Goal: Check status: Check status

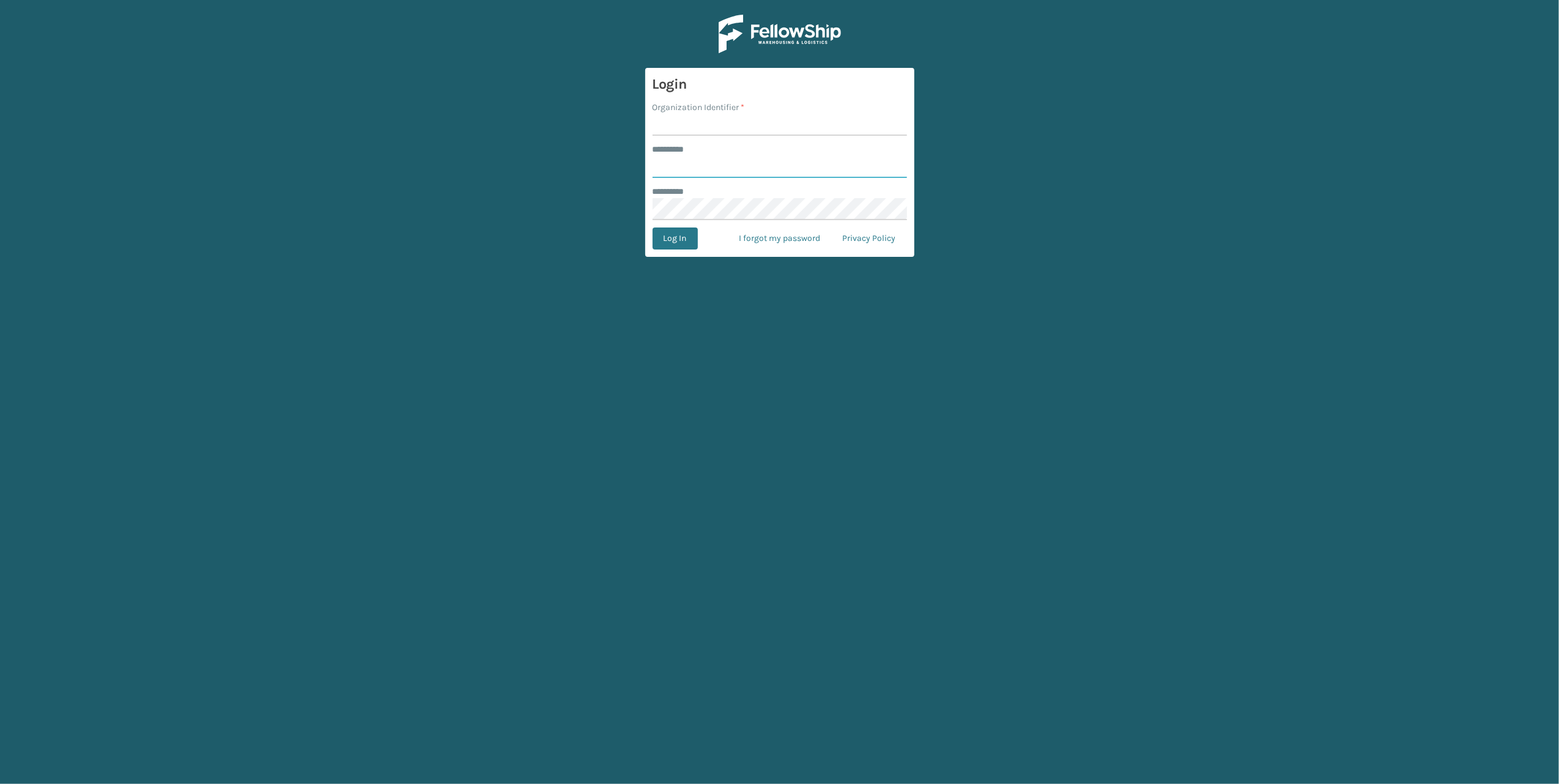
type input "******"
click at [689, 128] on input "Organization Identifier *" at bounding box center [779, 124] width 254 height 22
click at [574, 240] on main "Login Organization Identifier * ******** * ****** ******** * Log In I forgot my…" at bounding box center [779, 392] width 1559 height 784
click at [744, 120] on input "Organization Identifier *" at bounding box center [779, 124] width 254 height 22
type input "[PERSON_NAME]"
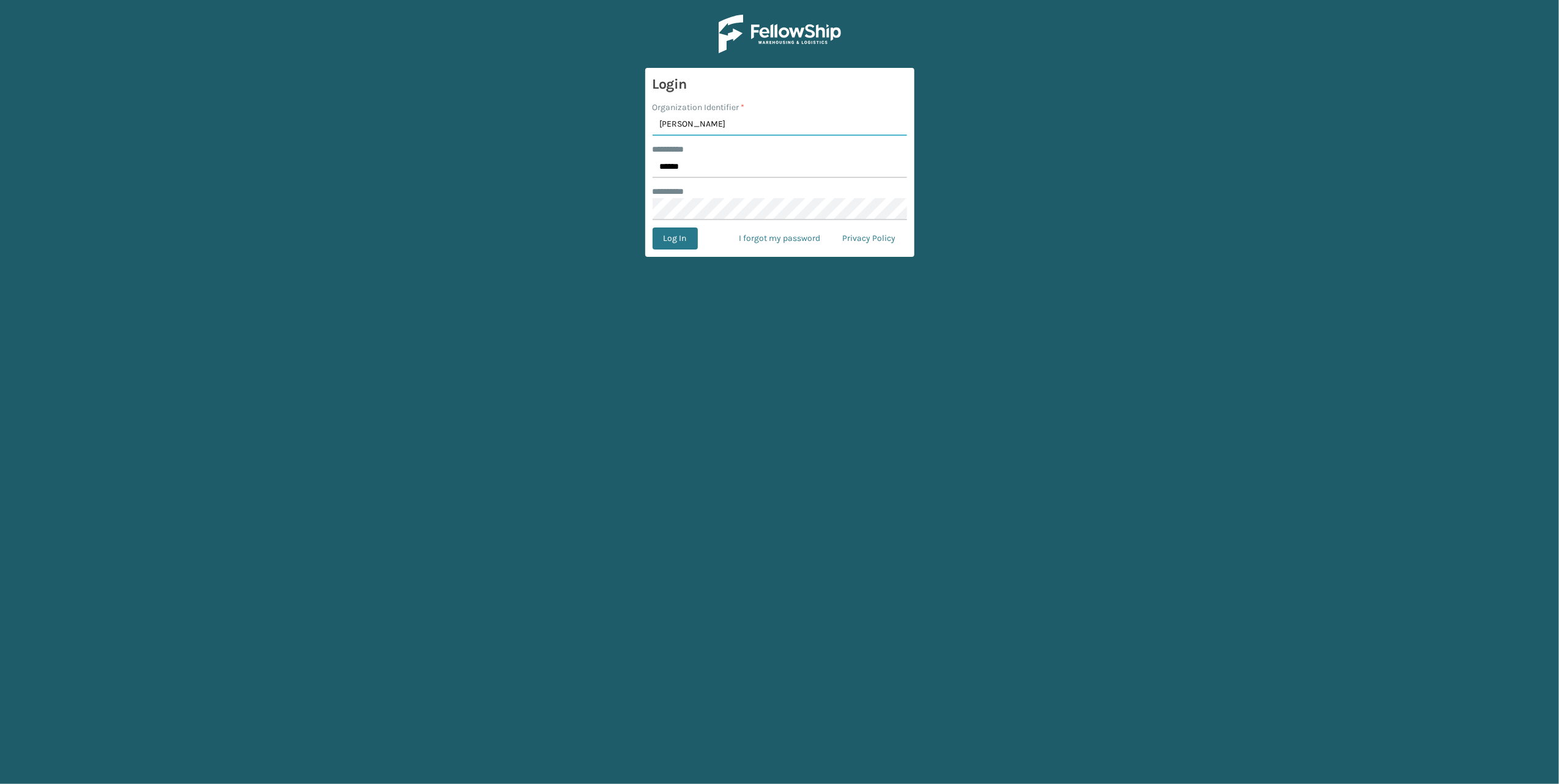
click at [652, 228] on button "Log In" at bounding box center [675, 238] width 46 height 22
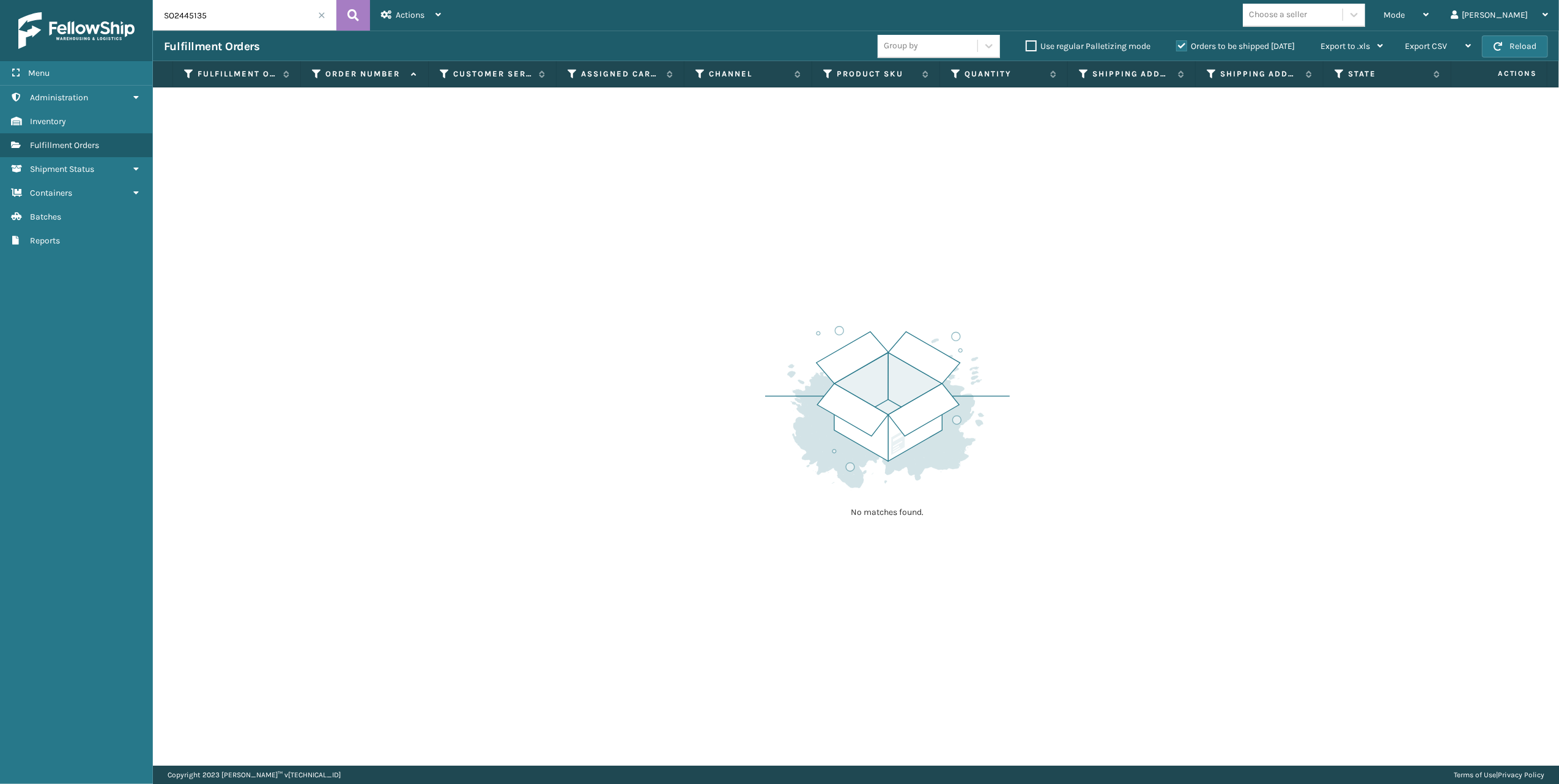
click at [322, 20] on input "SO2445135" at bounding box center [245, 15] width 184 height 31
click at [320, 16] on span at bounding box center [321, 15] width 7 height 7
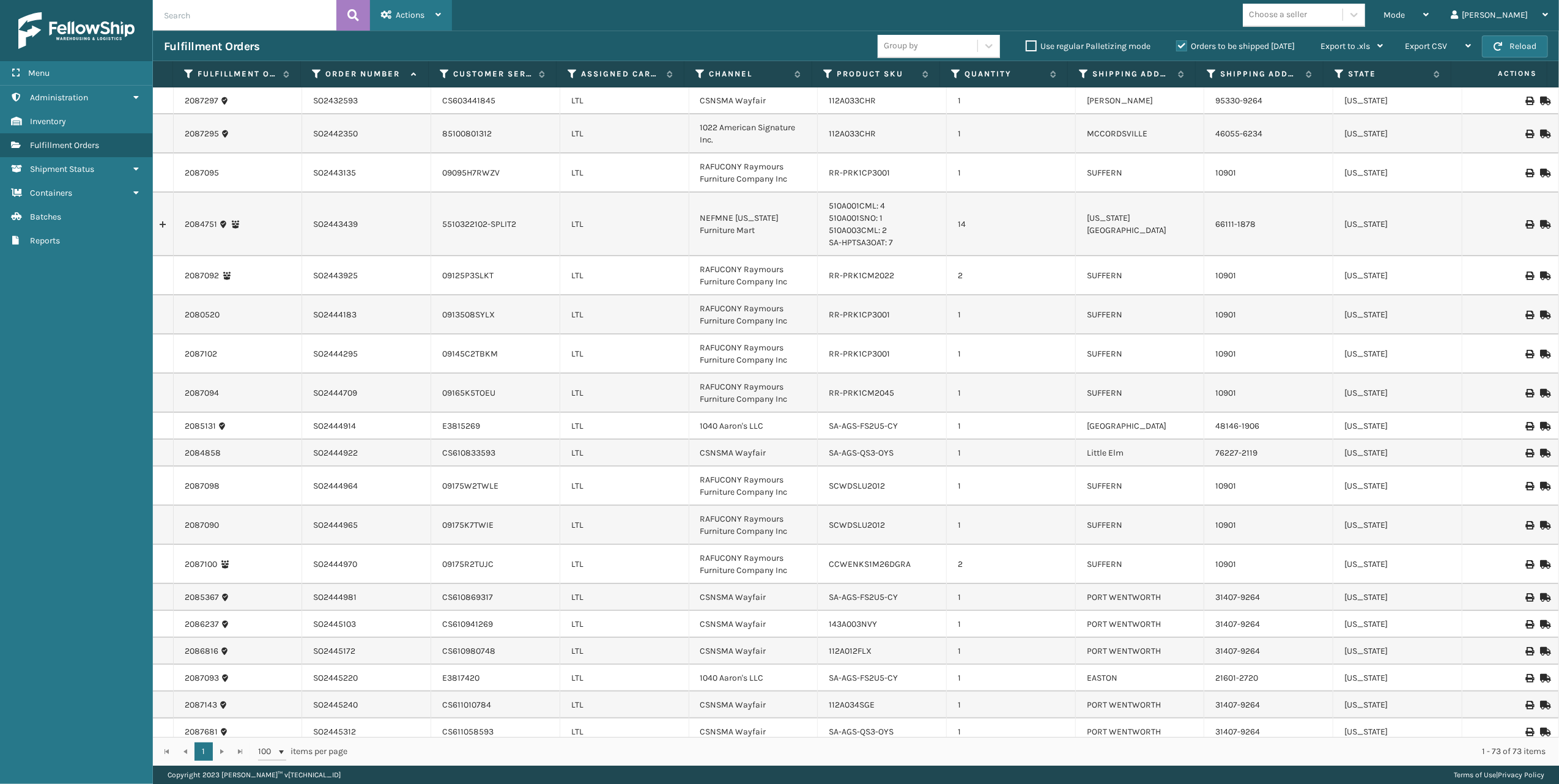
click at [445, 13] on div "Actions Settings Remove All Filters Export Labels Bulk Print Close Out Palletiz…" at bounding box center [411, 15] width 82 height 31
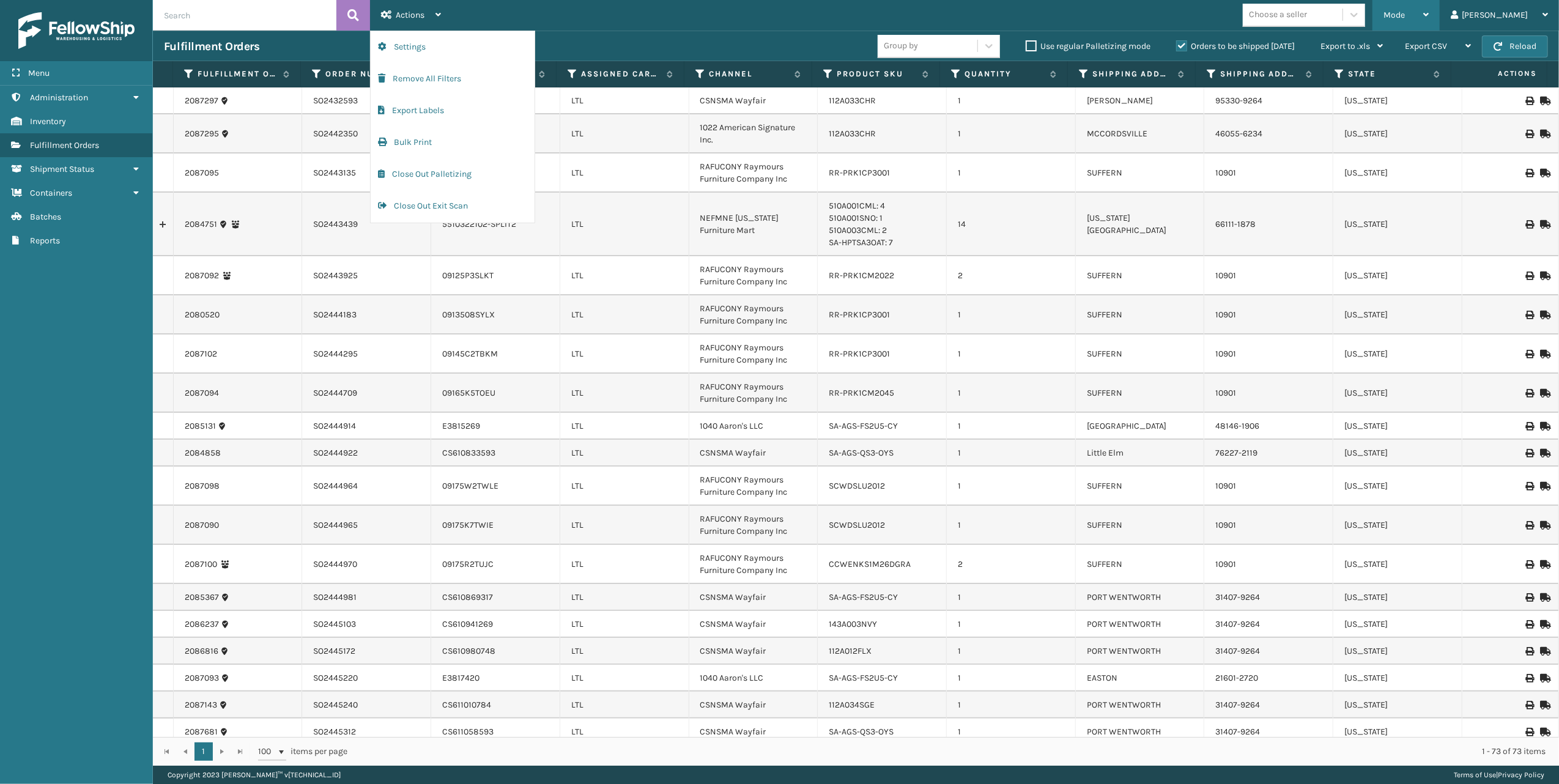
click at [1429, 15] on icon at bounding box center [1426, 15] width 6 height 8
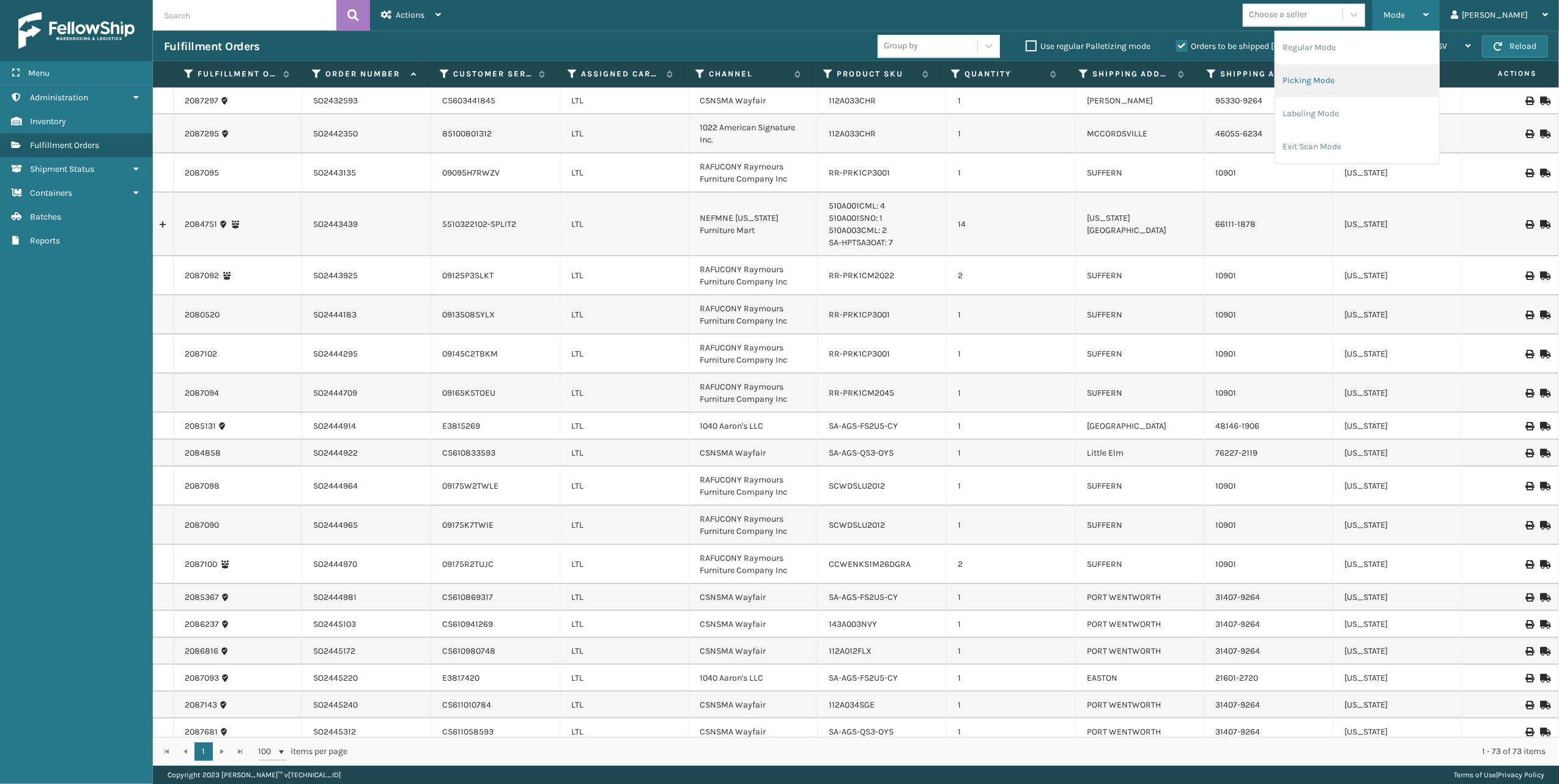
click at [1383, 79] on li "Picking Mode" at bounding box center [1357, 81] width 164 height 33
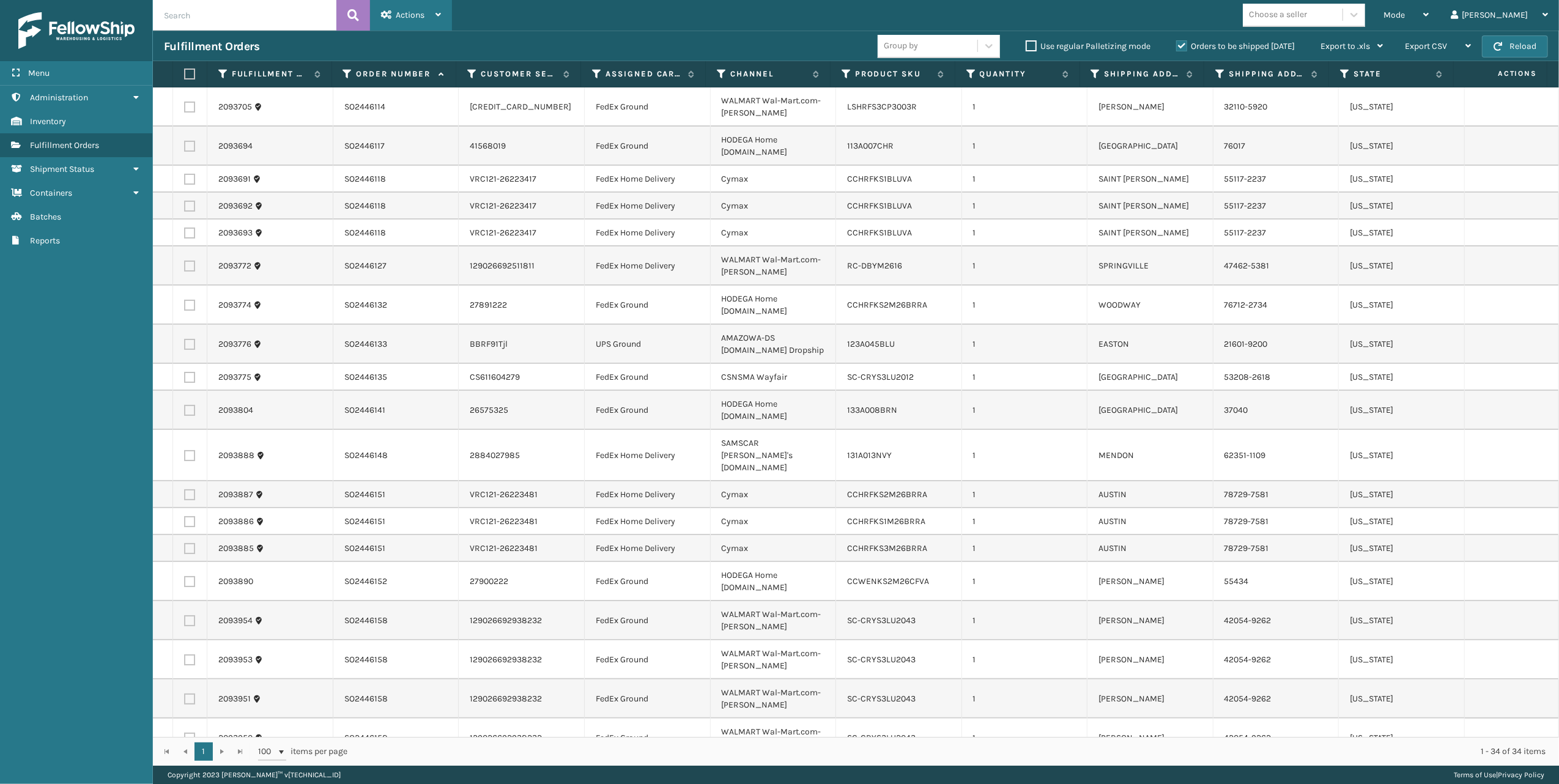
click at [449, 12] on div "Actions Settings Remove All Filters Export Labels Create Picking Batch" at bounding box center [411, 15] width 82 height 31
click at [1440, 12] on div "Mode Regular Mode Picking Mode Labeling Mode Exit Scan Mode" at bounding box center [1406, 15] width 67 height 31
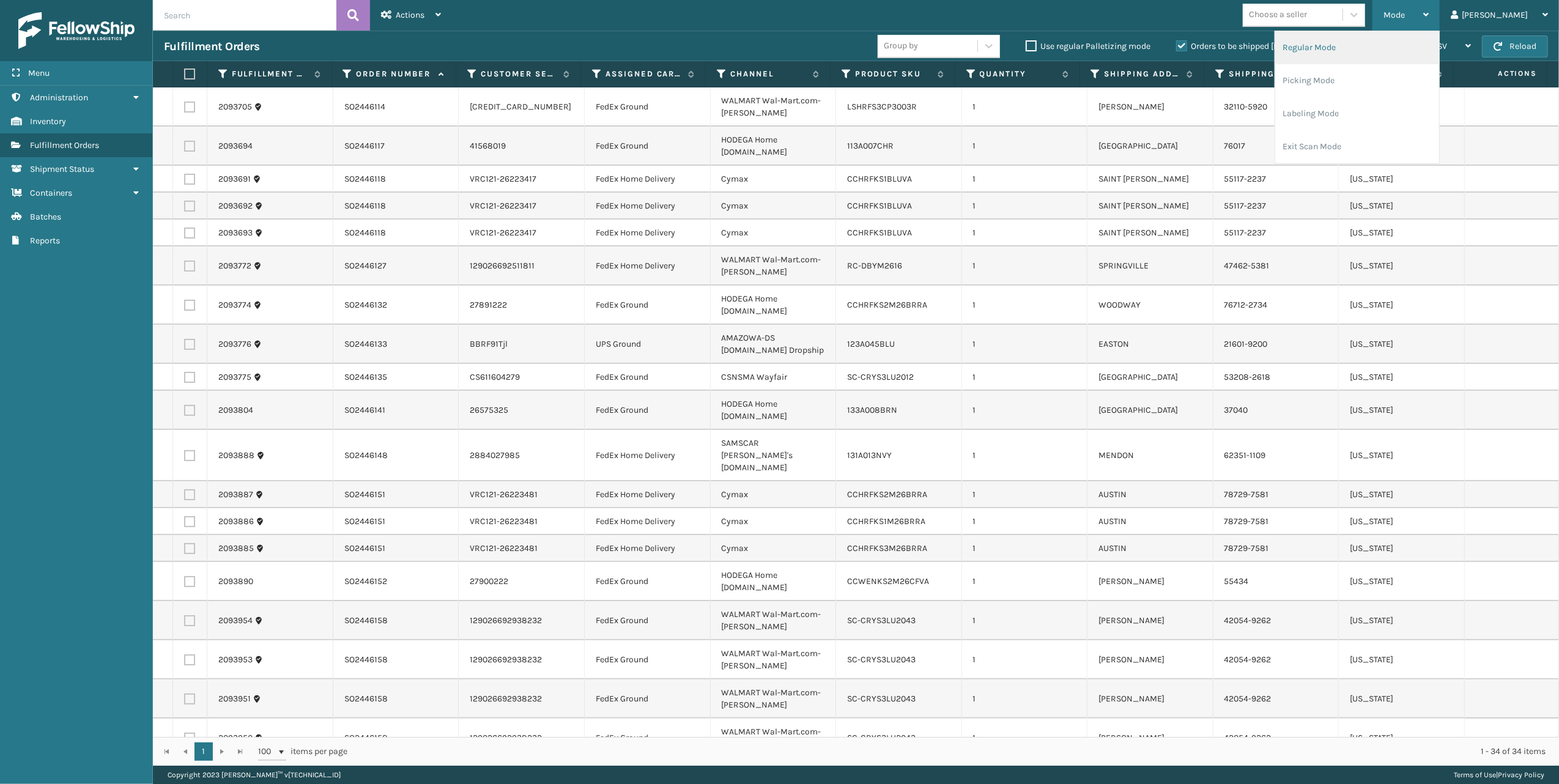
click at [1380, 47] on li "Regular Mode" at bounding box center [1357, 48] width 164 height 33
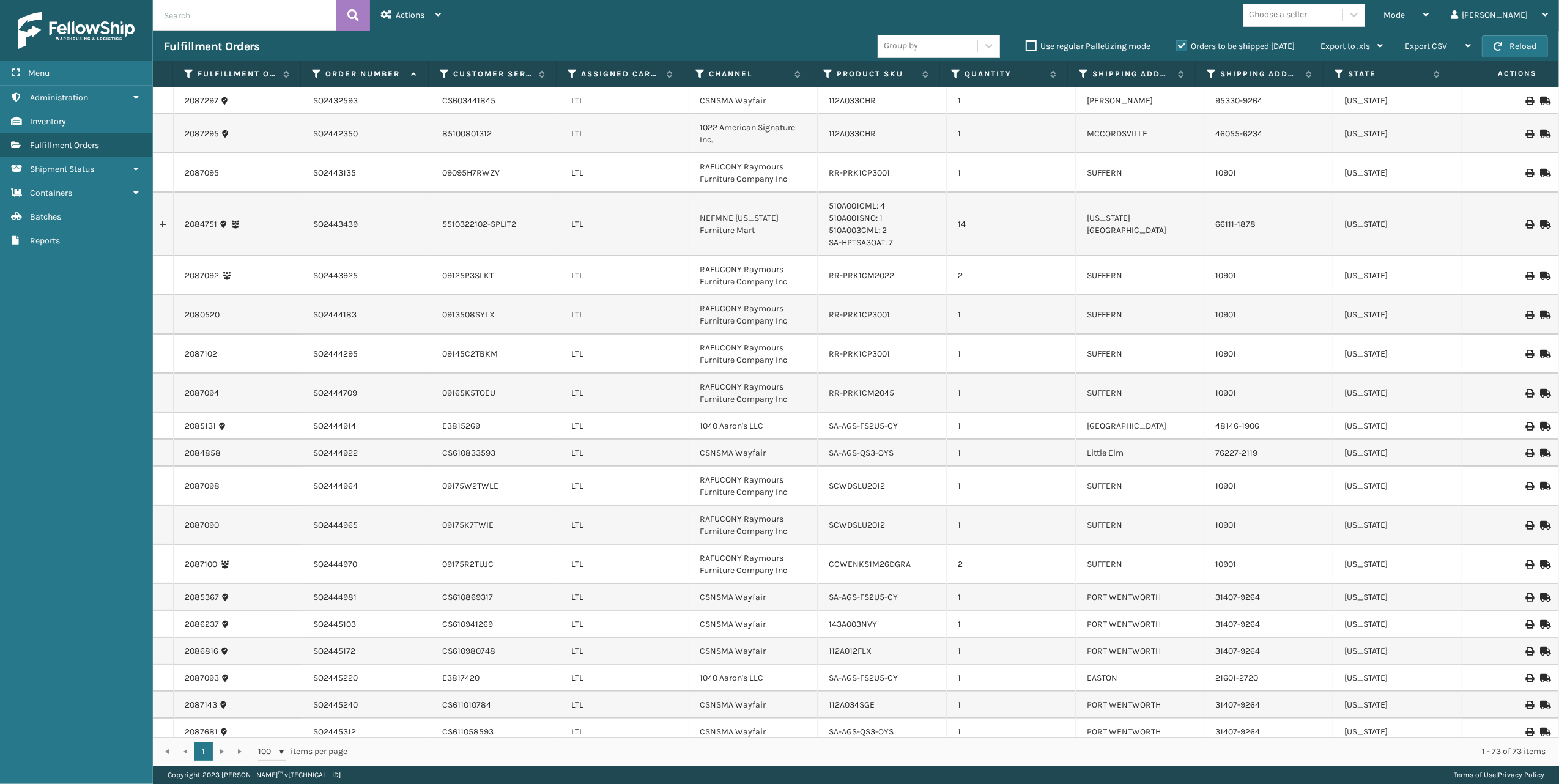
click at [259, 13] on input "text" at bounding box center [245, 15] width 184 height 31
paste input "SO2443958"
type input "SO2443958"
click at [360, 13] on button at bounding box center [353, 15] width 34 height 31
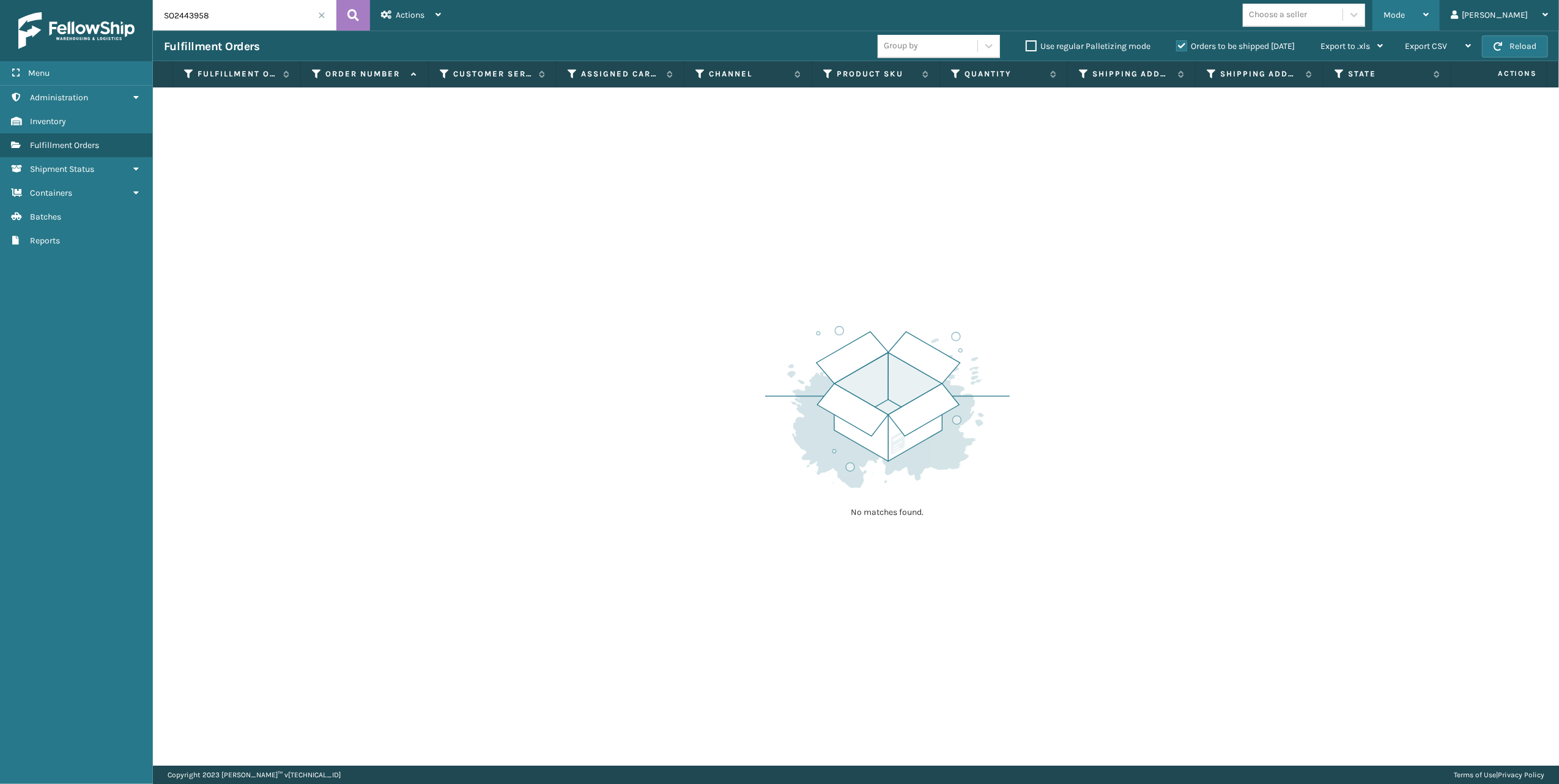
click at [1429, 11] on div "Mode" at bounding box center [1406, 15] width 46 height 31
click at [1422, 52] on li "Regular Mode" at bounding box center [1357, 48] width 164 height 33
click at [294, 22] on input "SO2443958" at bounding box center [245, 15] width 184 height 31
click at [355, 12] on icon at bounding box center [354, 15] width 12 height 18
click at [1429, 11] on icon at bounding box center [1426, 15] width 6 height 8
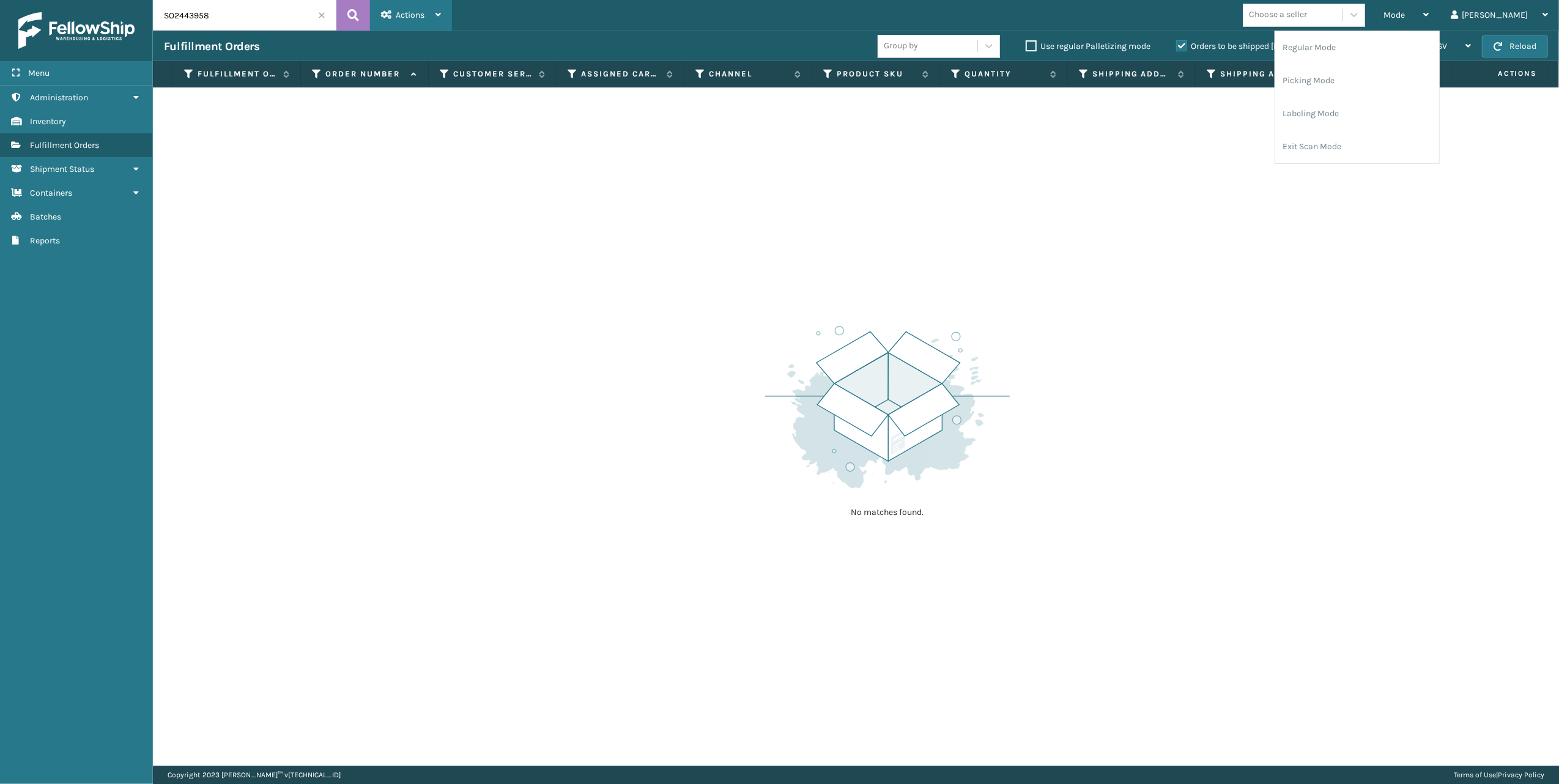
click at [432, 13] on div "Actions" at bounding box center [411, 15] width 60 height 31
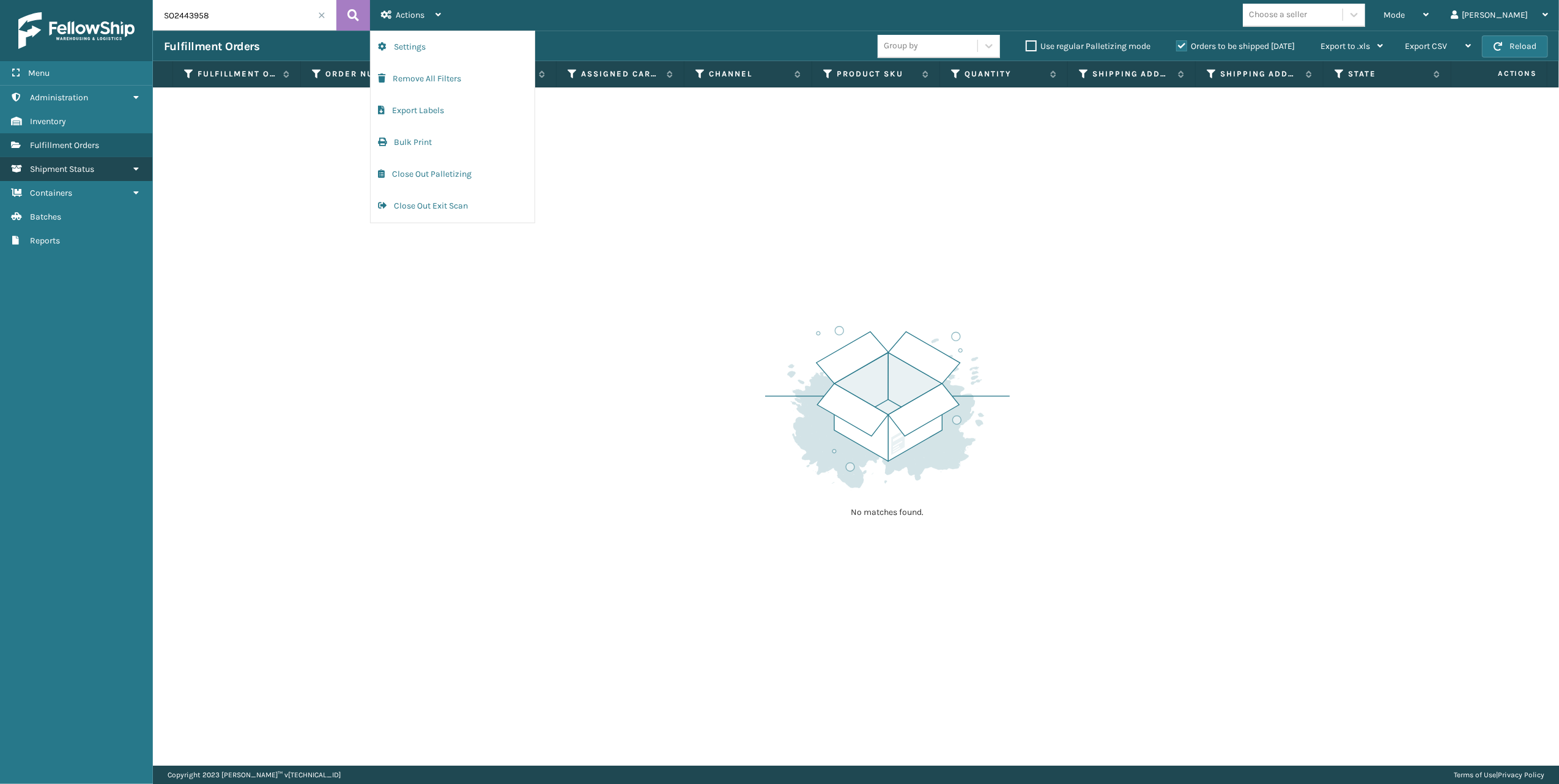
click at [54, 170] on span "Shipment Status" at bounding box center [62, 169] width 65 height 11
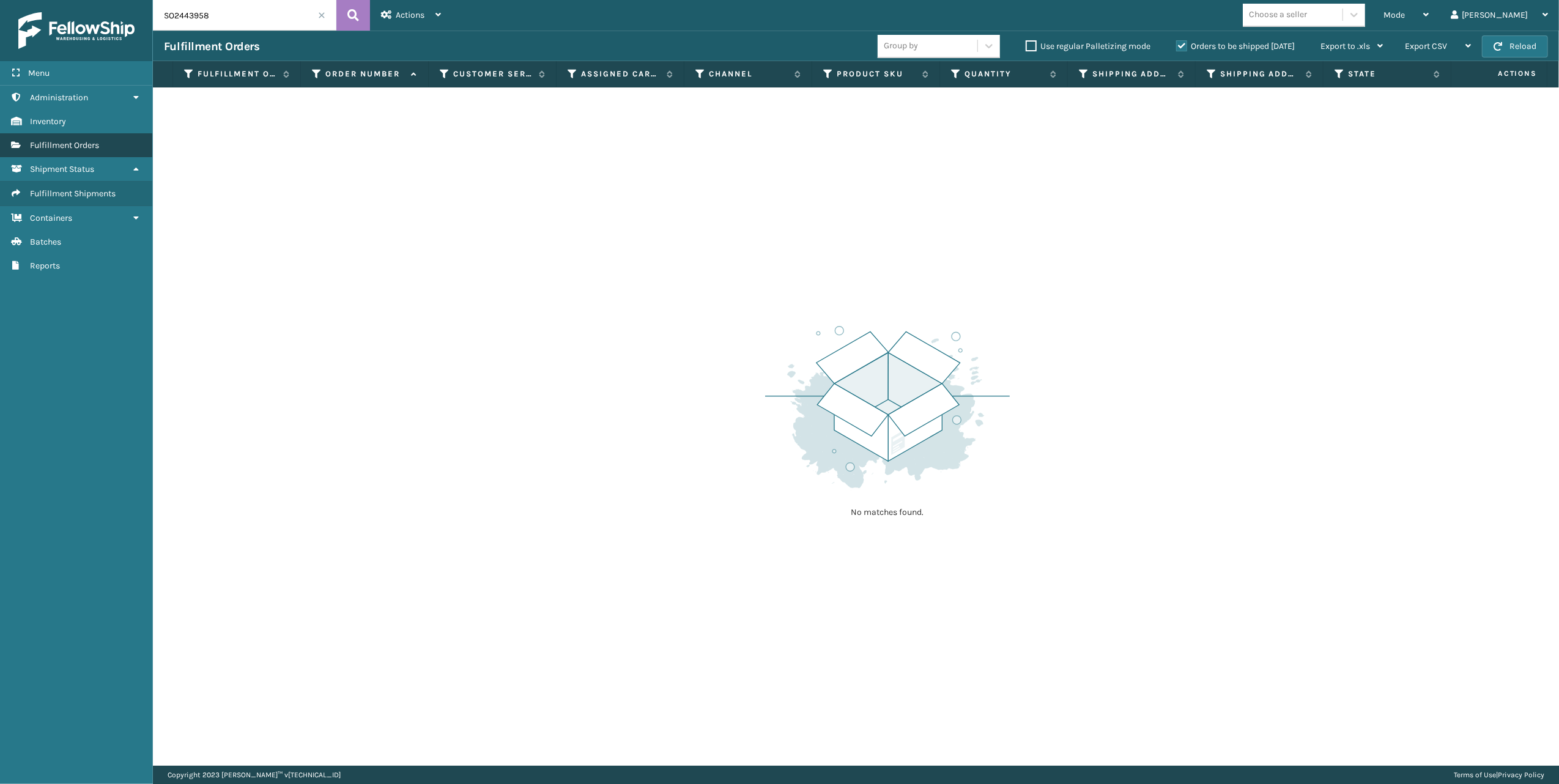
click at [57, 143] on span "Fulfillment Orders" at bounding box center [64, 145] width 69 height 11
click at [346, 13] on button at bounding box center [353, 15] width 34 height 31
click at [445, 13] on div "Actions Settings Remove All Filters Export Labels Bulk Print Close Out Palletiz…" at bounding box center [411, 15] width 82 height 31
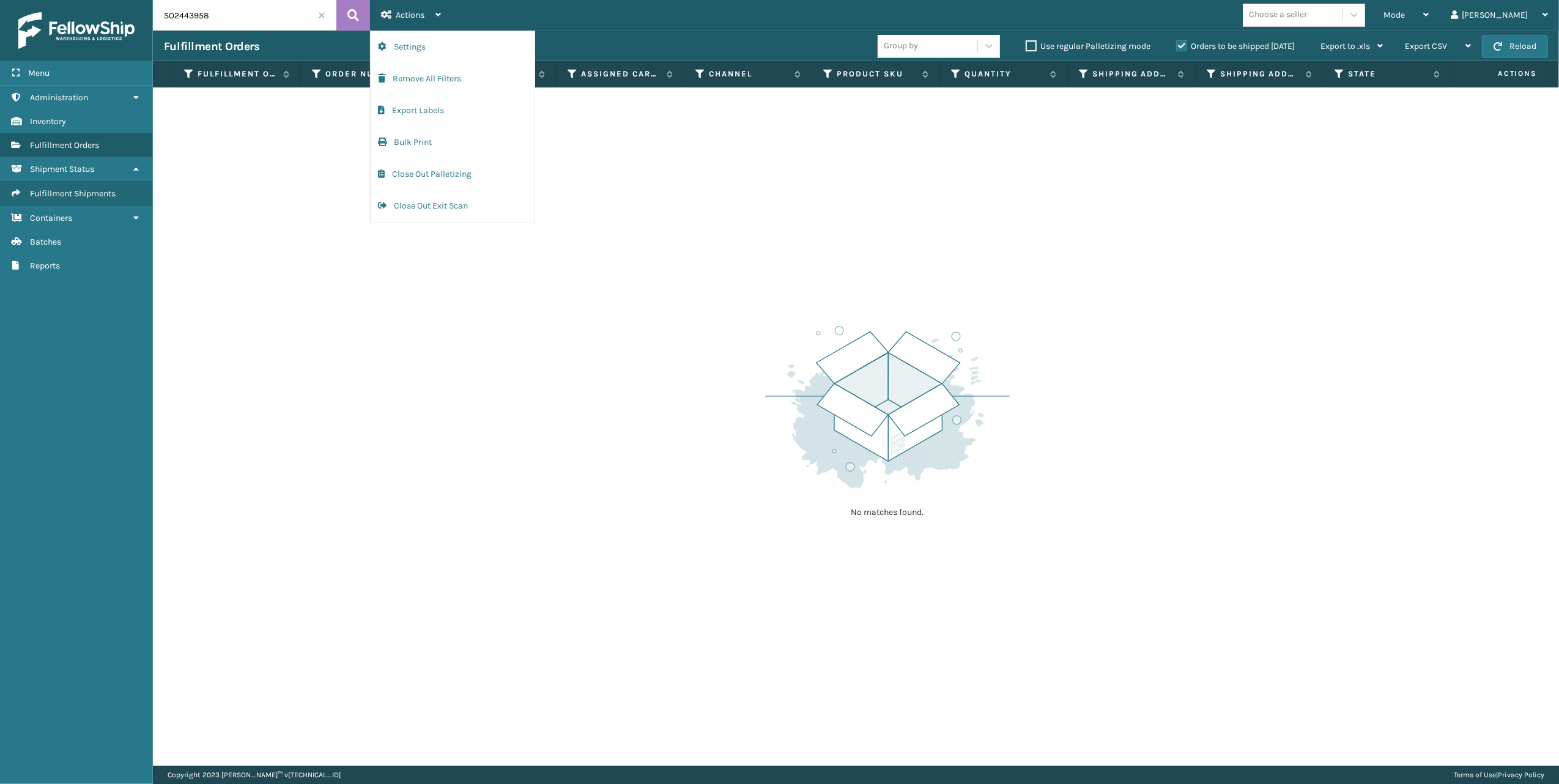
click at [1179, 48] on label "Orders to be shipped [DATE]" at bounding box center [1234, 46] width 118 height 11
click at [1176, 47] on input "Orders to be shipped [DATE]" at bounding box center [1176, 43] width 1 height 8
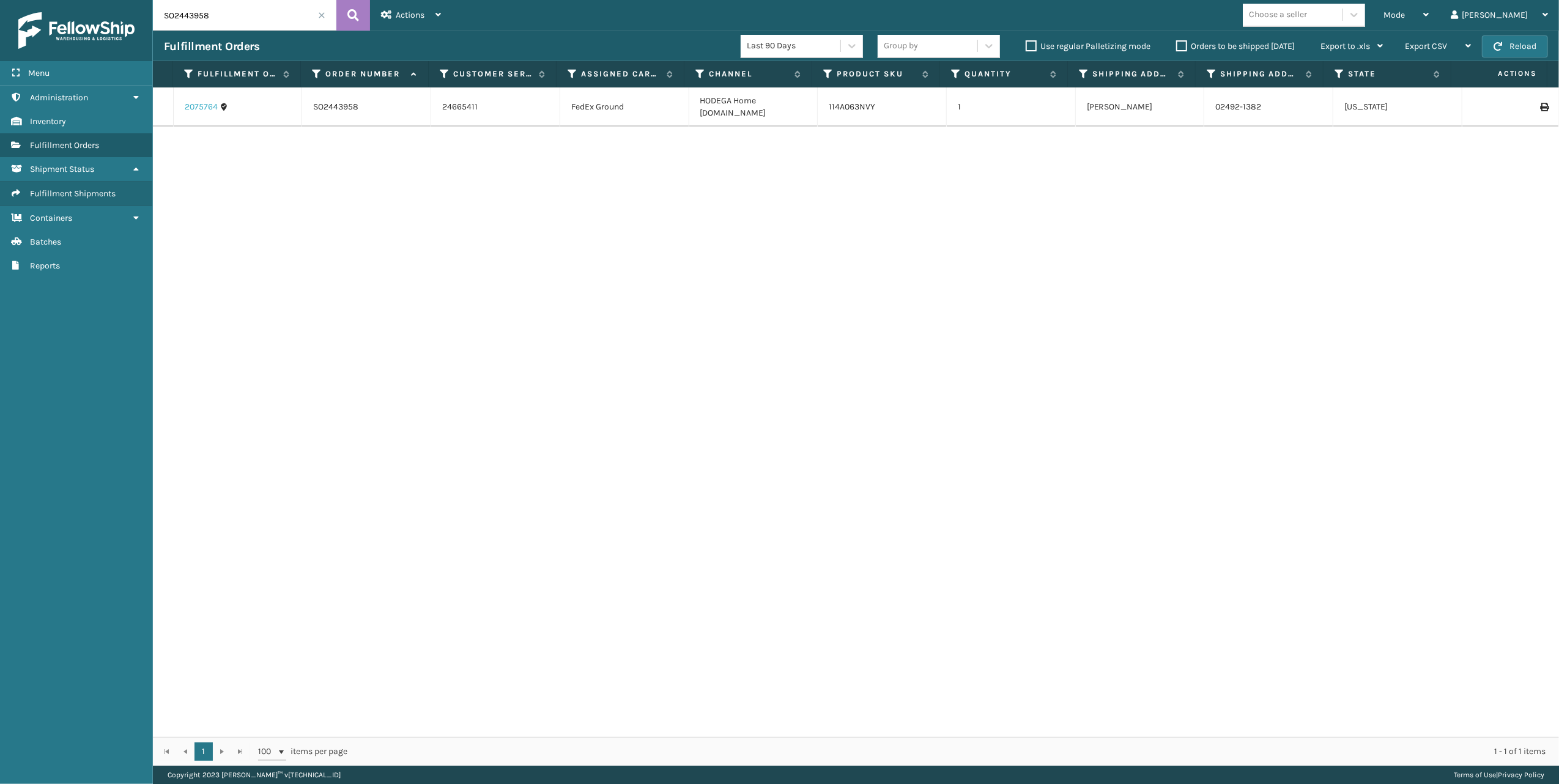
click at [209, 101] on link "2075764" at bounding box center [201, 107] width 33 height 12
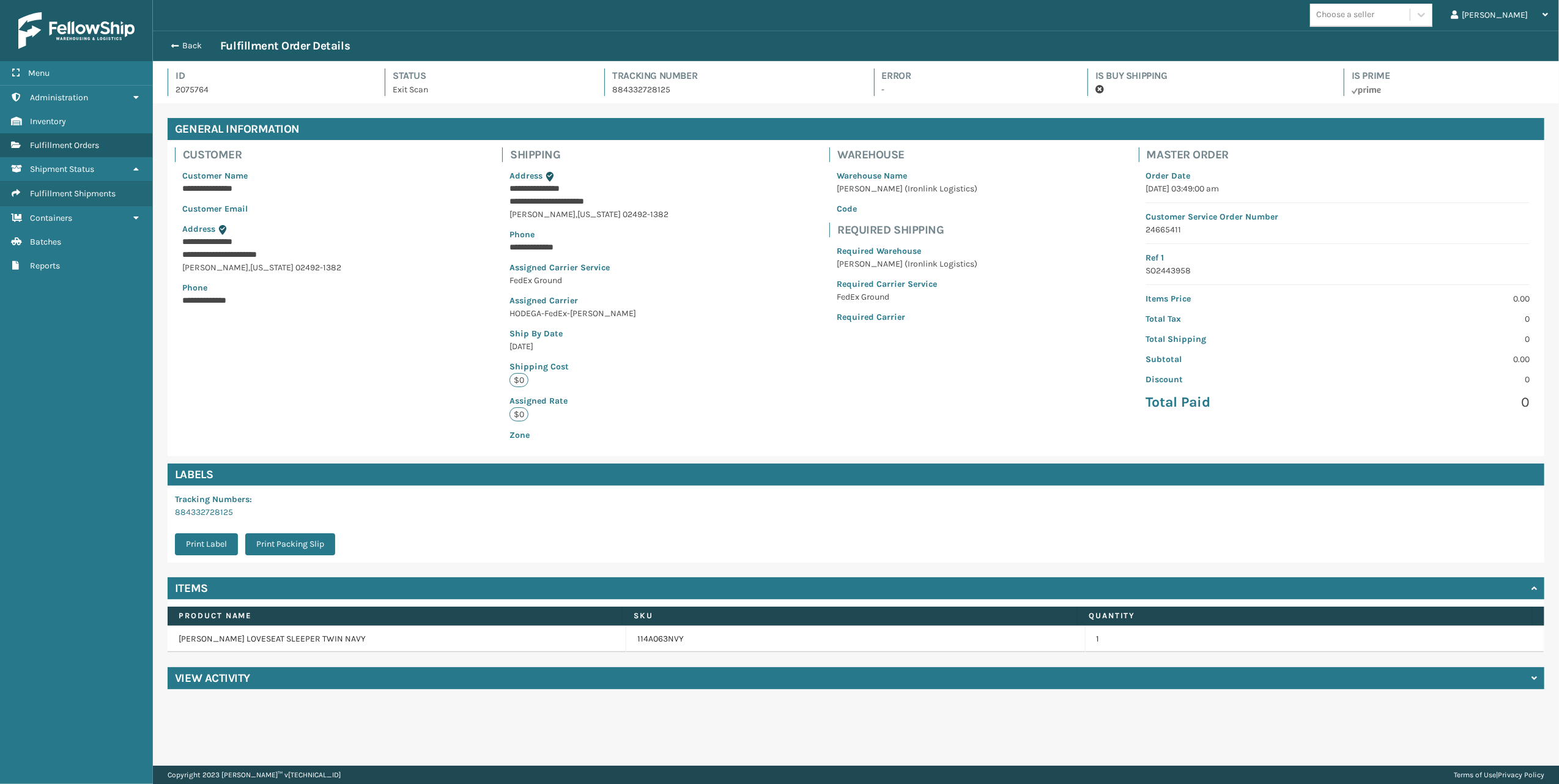
scroll to position [28, 1405]
drag, startPoint x: 233, startPoint y: 512, endPoint x: 152, endPoint y: 512, distance: 81.0
click at [153, 512] on div "**********" at bounding box center [856, 403] width 1406 height 600
copy link "884332728125"
click at [209, 516] on link "884332728125" at bounding box center [204, 512] width 58 height 11
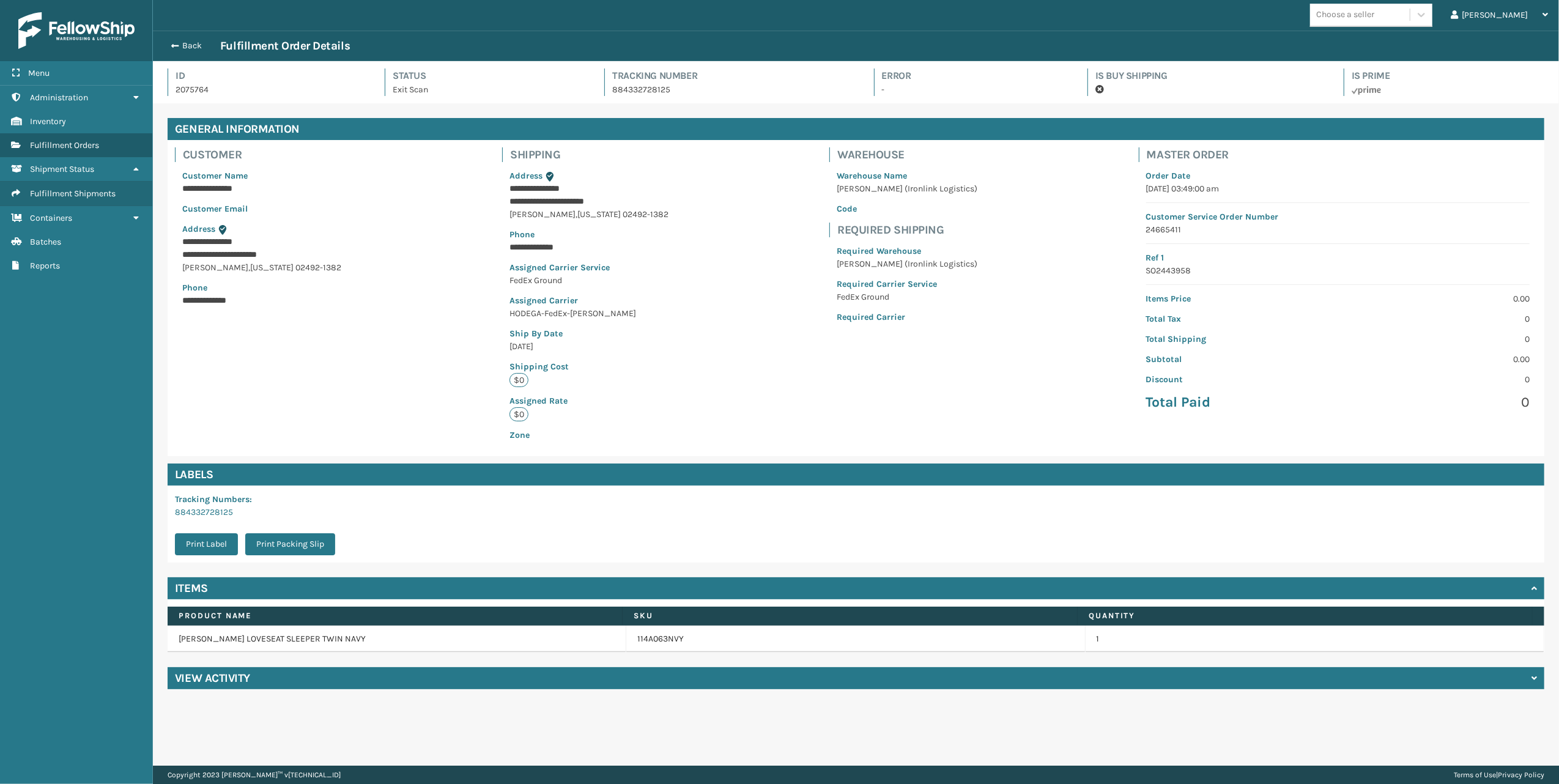
click at [385, 378] on div "**********" at bounding box center [855, 298] width 1377 height 316
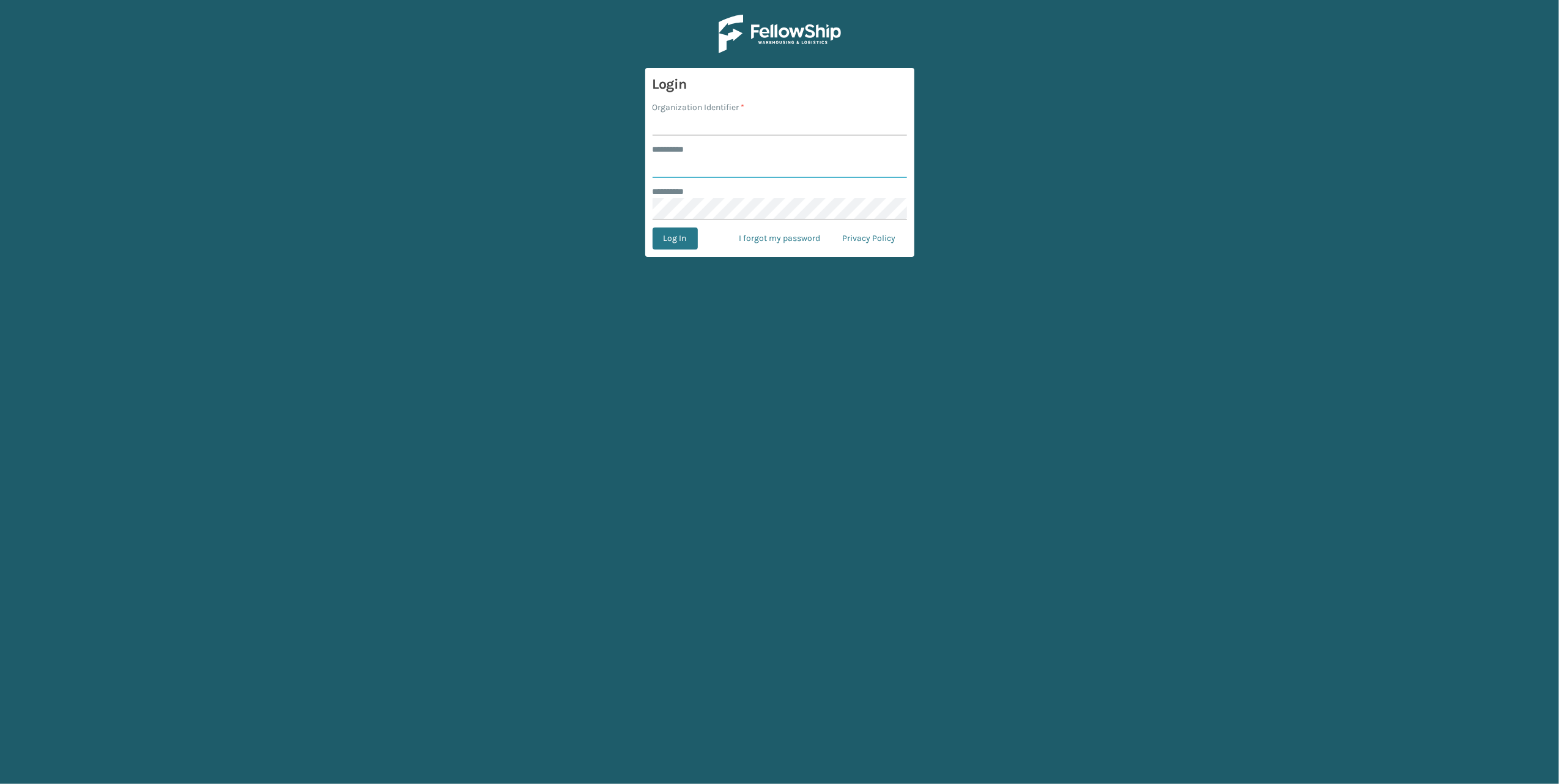
type input "******"
click at [663, 127] on input "Organization Identifier *" at bounding box center [779, 124] width 254 height 22
type input "[PERSON_NAME]"
click at [652, 228] on button "Log In" at bounding box center [675, 238] width 46 height 22
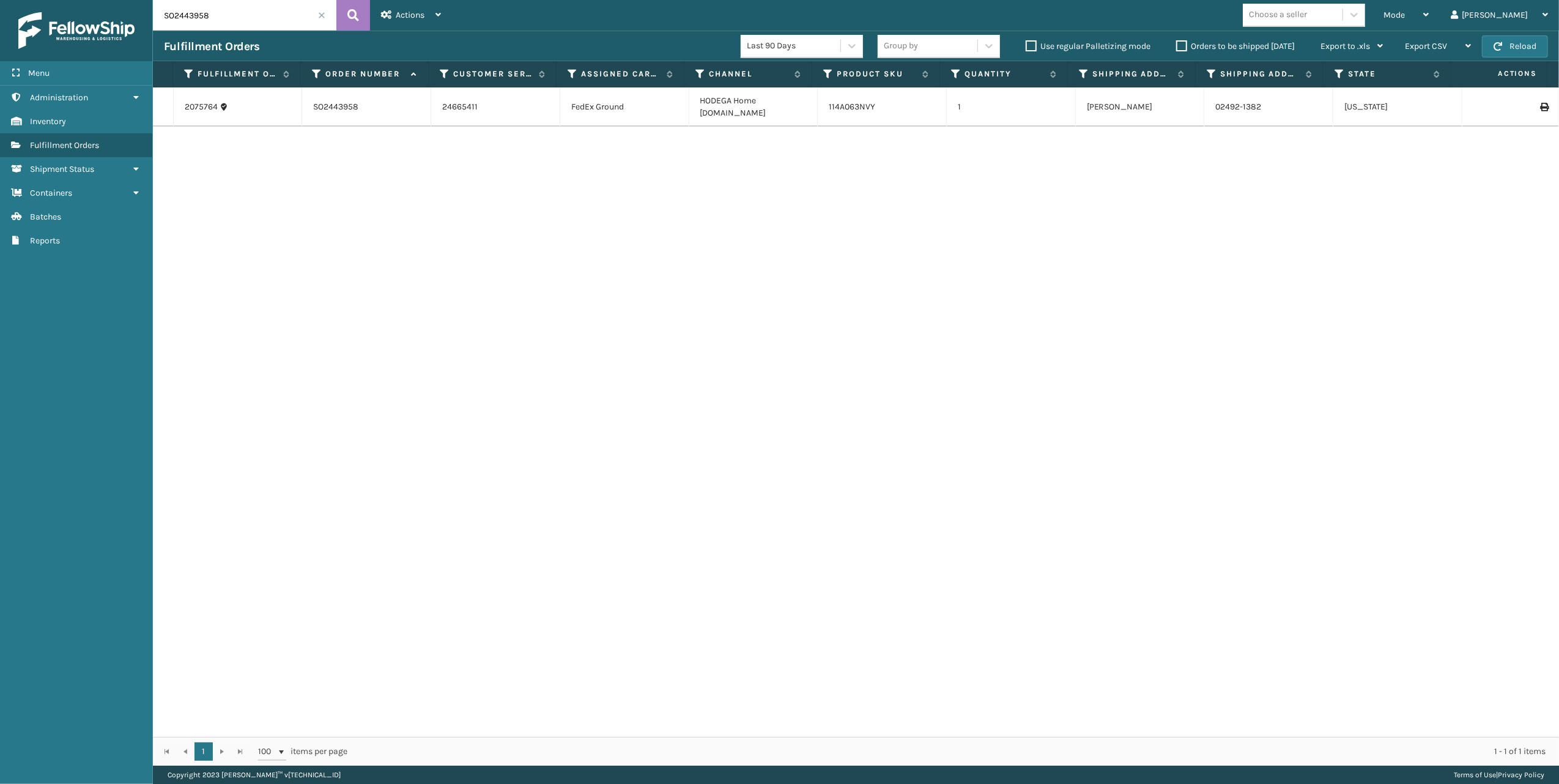
click at [318, 16] on span at bounding box center [321, 15] width 7 height 7
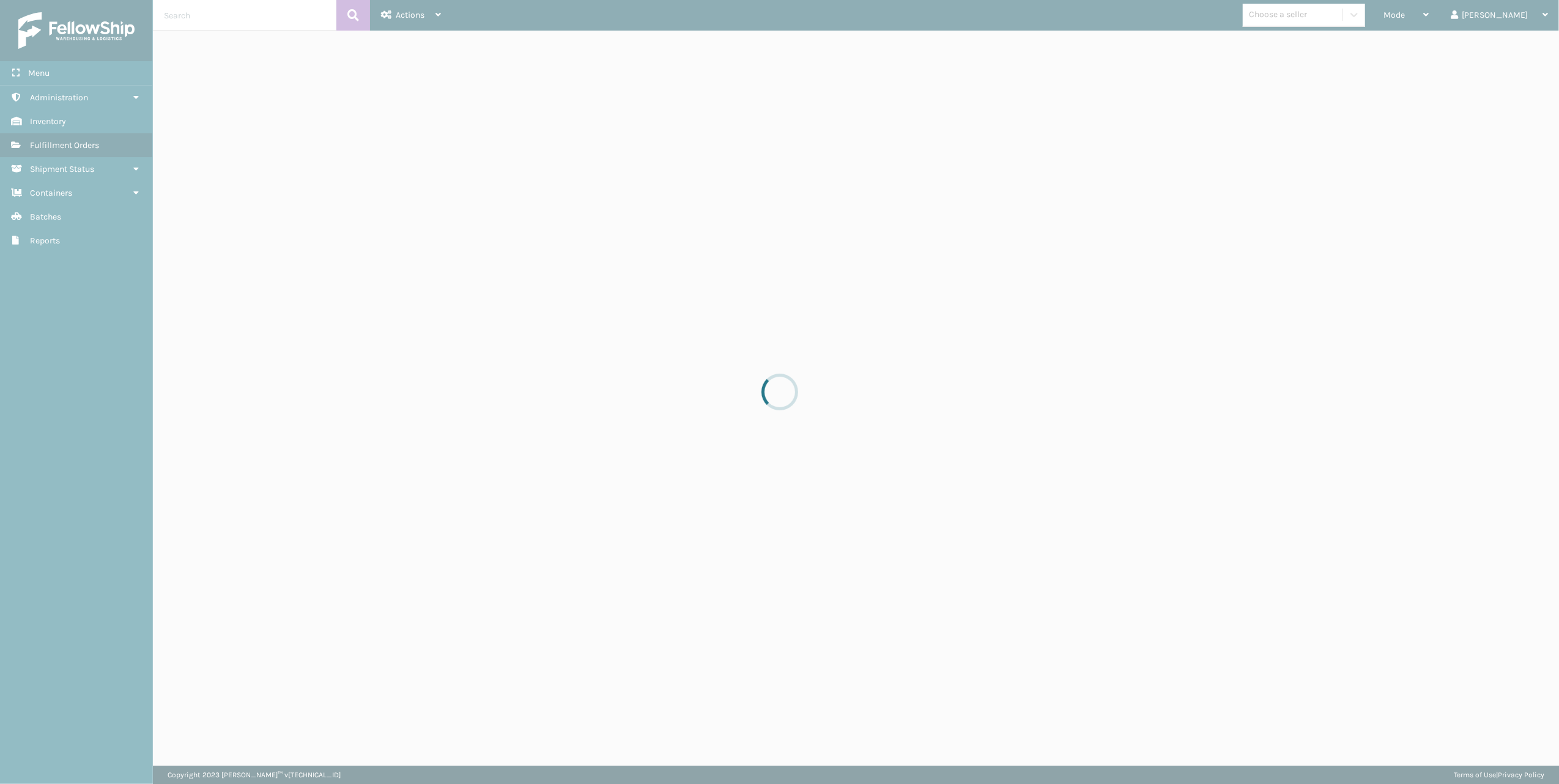
click at [243, 11] on div at bounding box center [779, 392] width 1559 height 784
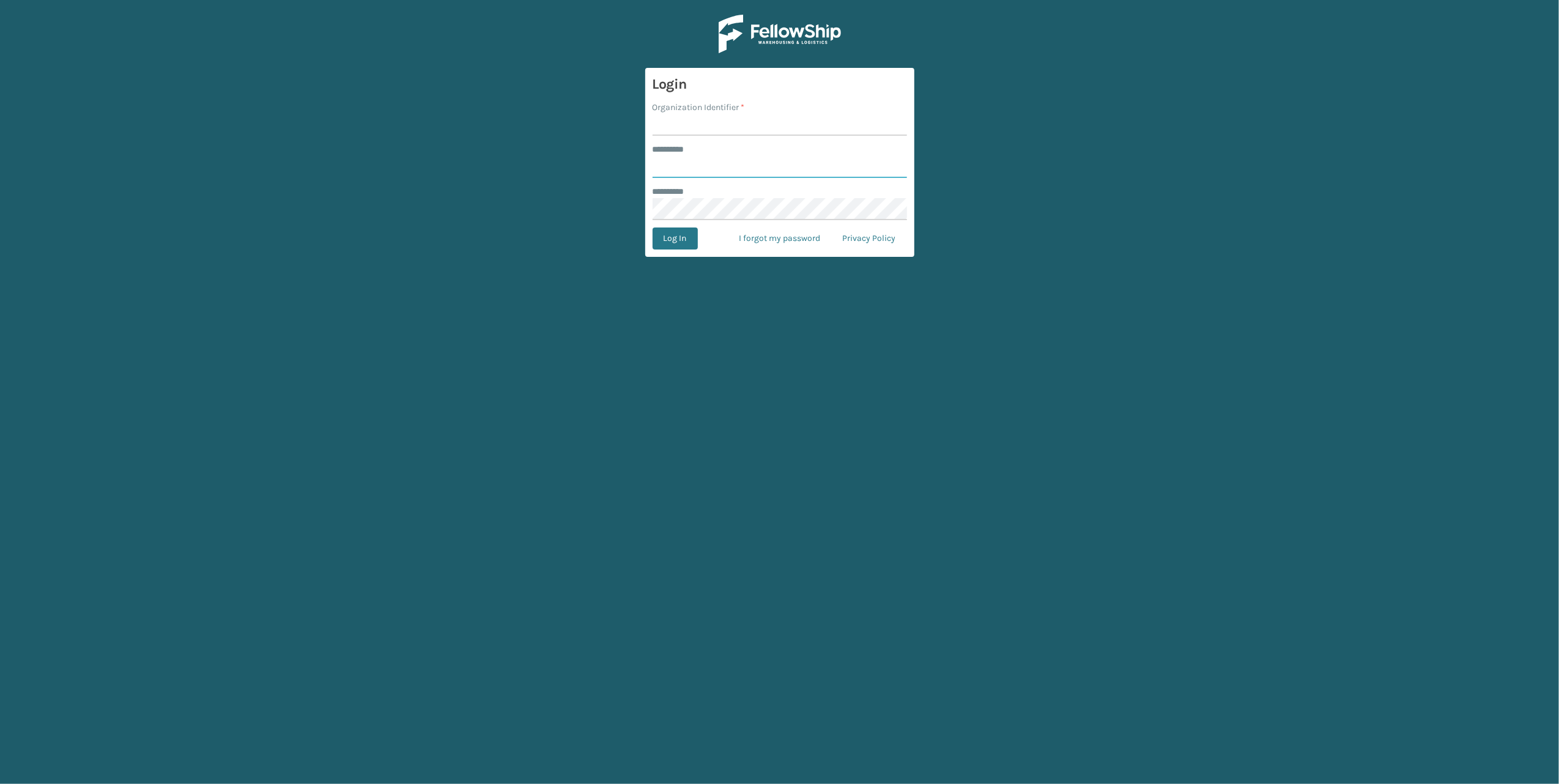
type input "******"
click at [695, 118] on input "Organization Identifier *" at bounding box center [779, 124] width 254 height 22
type input "[PERSON_NAME]"
click at [676, 240] on button "Log In" at bounding box center [675, 238] width 46 height 22
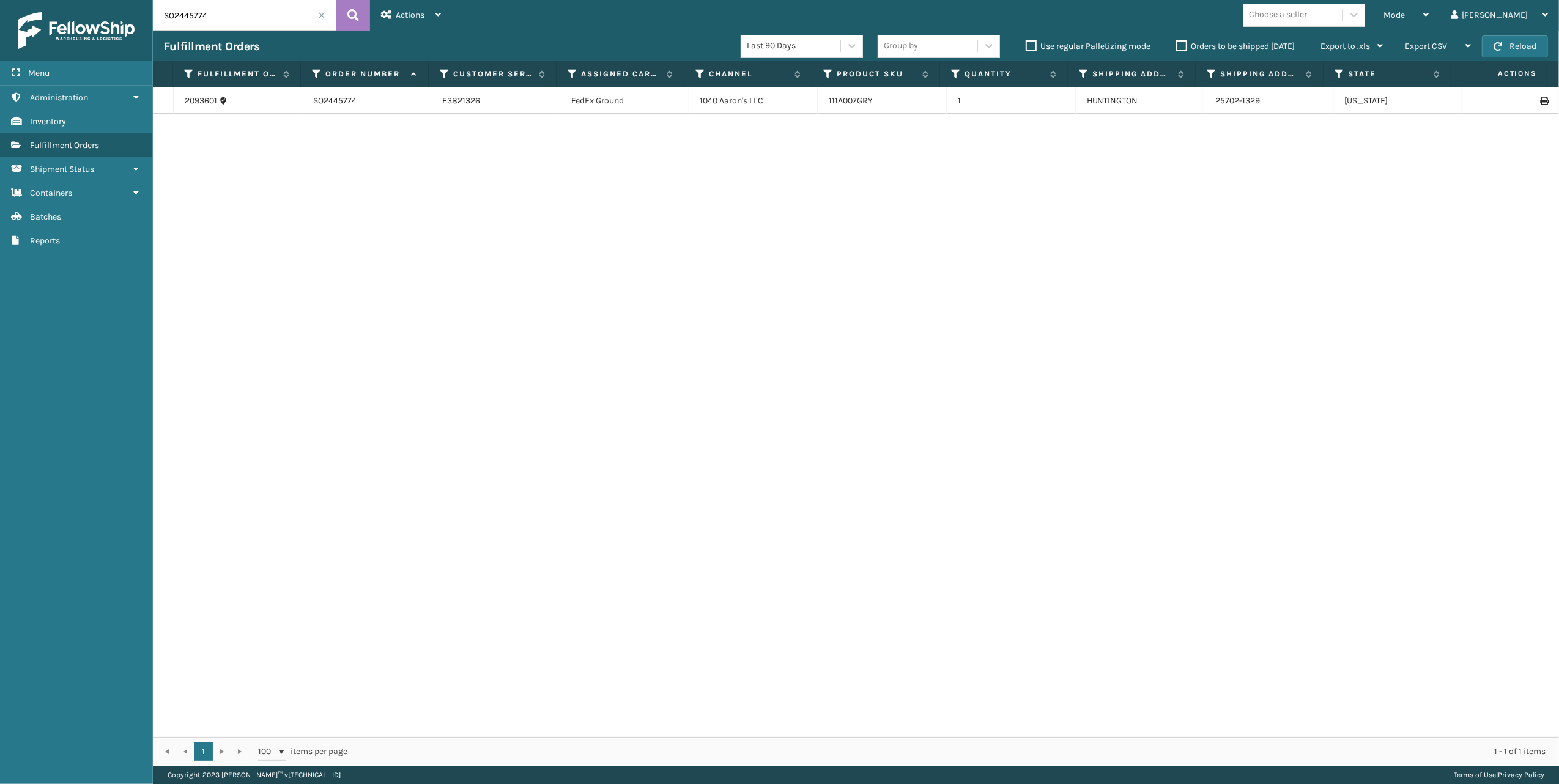
drag, startPoint x: 225, startPoint y: 15, endPoint x: 144, endPoint y: 12, distance: 81.1
click at [144, 0] on div "Menu Administration Inventory Fulfillment Orders Shipment Status Containers Bat…" at bounding box center [779, 0] width 1559 height 0
paste input "1564"
type input "SO2441564"
click at [203, 99] on link "2057773" at bounding box center [200, 100] width 32 height 12
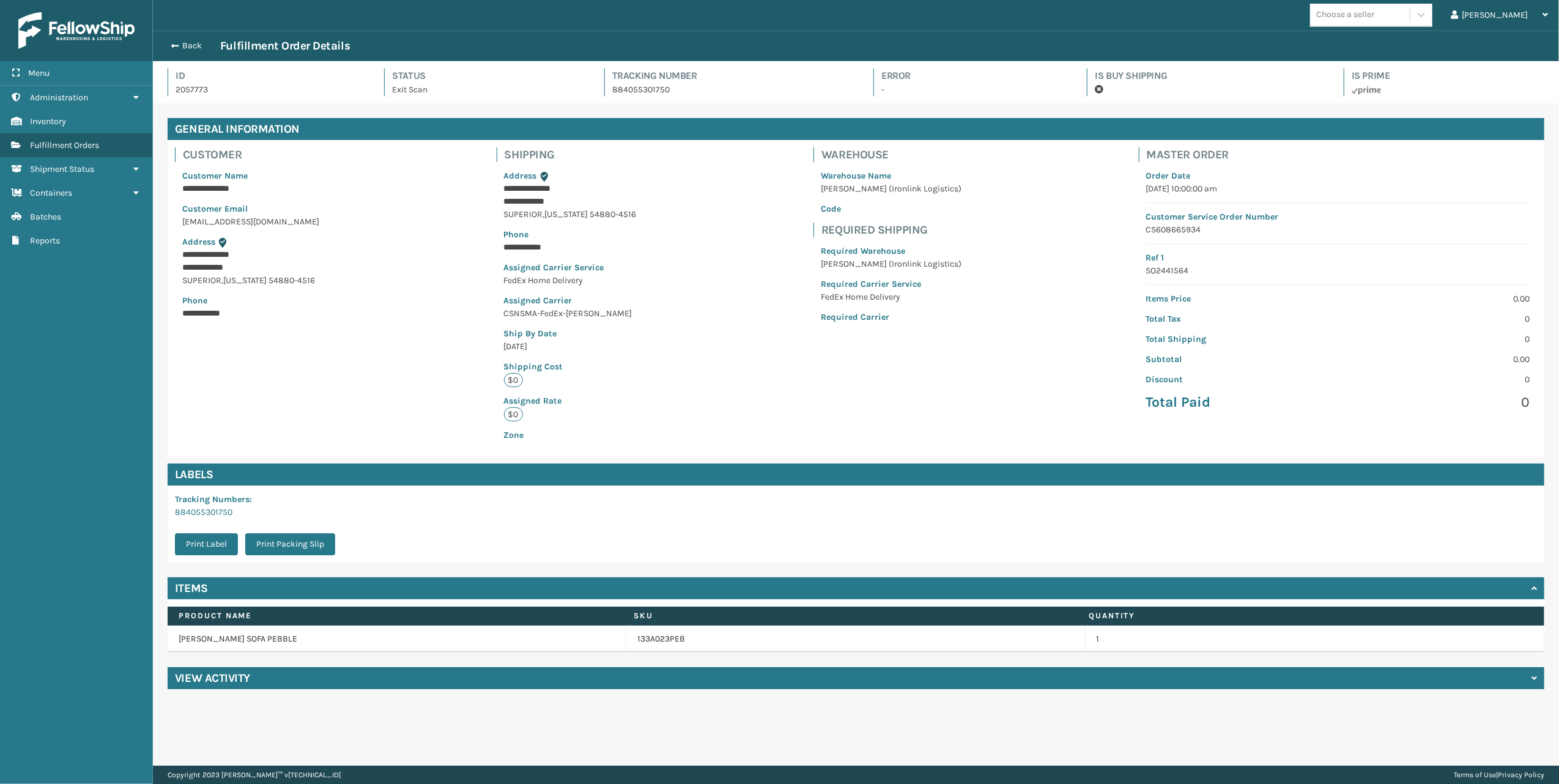
scroll to position [28, 1405]
drag, startPoint x: 257, startPoint y: 749, endPoint x: 301, endPoint y: 702, distance: 64.4
click at [262, 745] on div "**********" at bounding box center [856, 382] width 1406 height 766
drag, startPoint x: 1229, startPoint y: 230, endPoint x: 1131, endPoint y: 228, distance: 98.0
click at [1132, 228] on div "Master Order Order Date [DATE] 10:00:00 am Customer Service Order Number CS6086…" at bounding box center [1338, 283] width 413 height 286
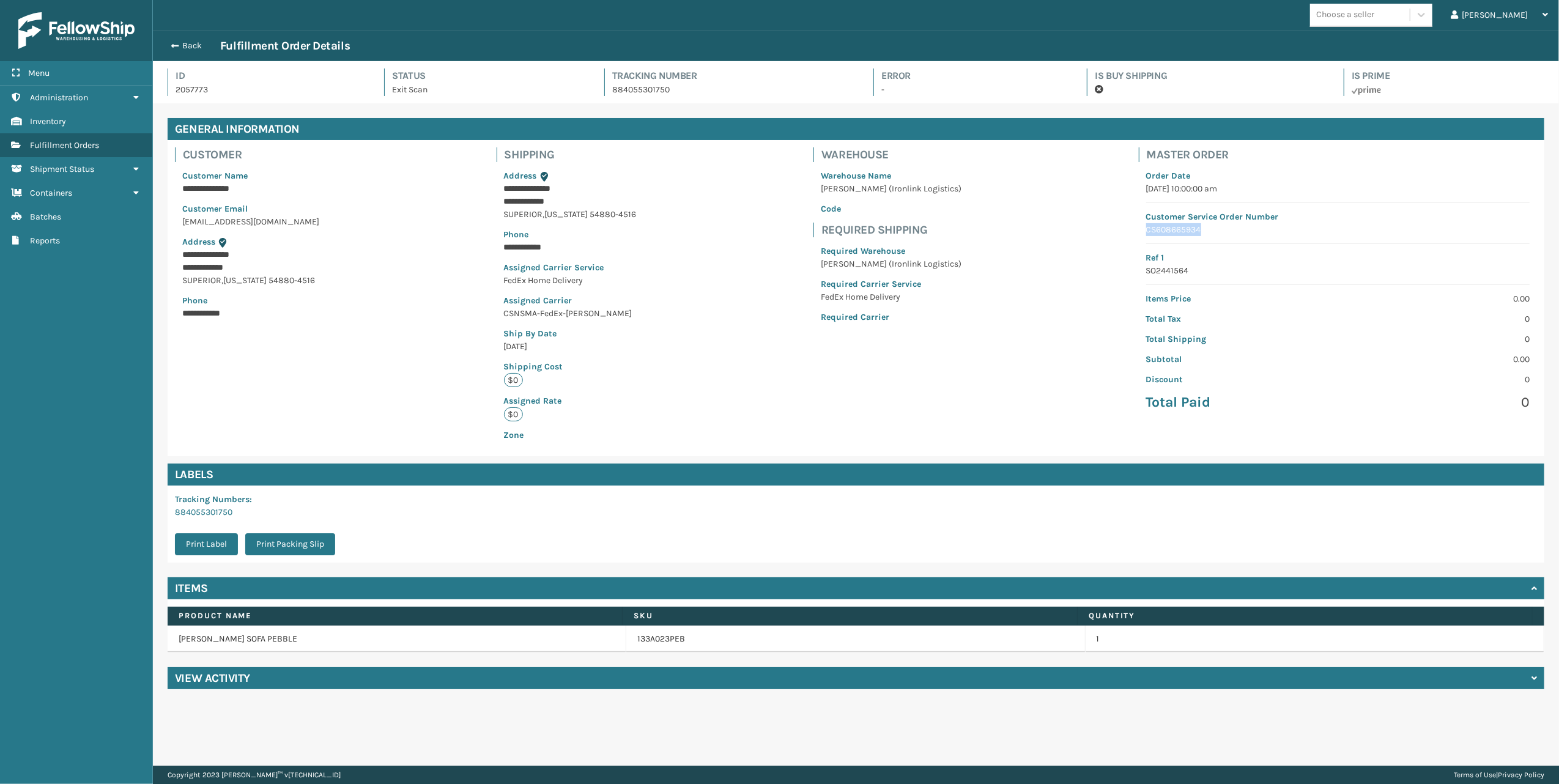
copy p "CS608665934"
drag, startPoint x: 265, startPoint y: 507, endPoint x: 166, endPoint y: 514, distance: 99.2
click at [166, 514] on div "Labels Tracking Numbers : 884055301750 Print Label Print Packing Slip" at bounding box center [856, 513] width 1391 height 99
copy link "884055301750"
click at [199, 514] on link "884055301750" at bounding box center [203, 512] width 57 height 11
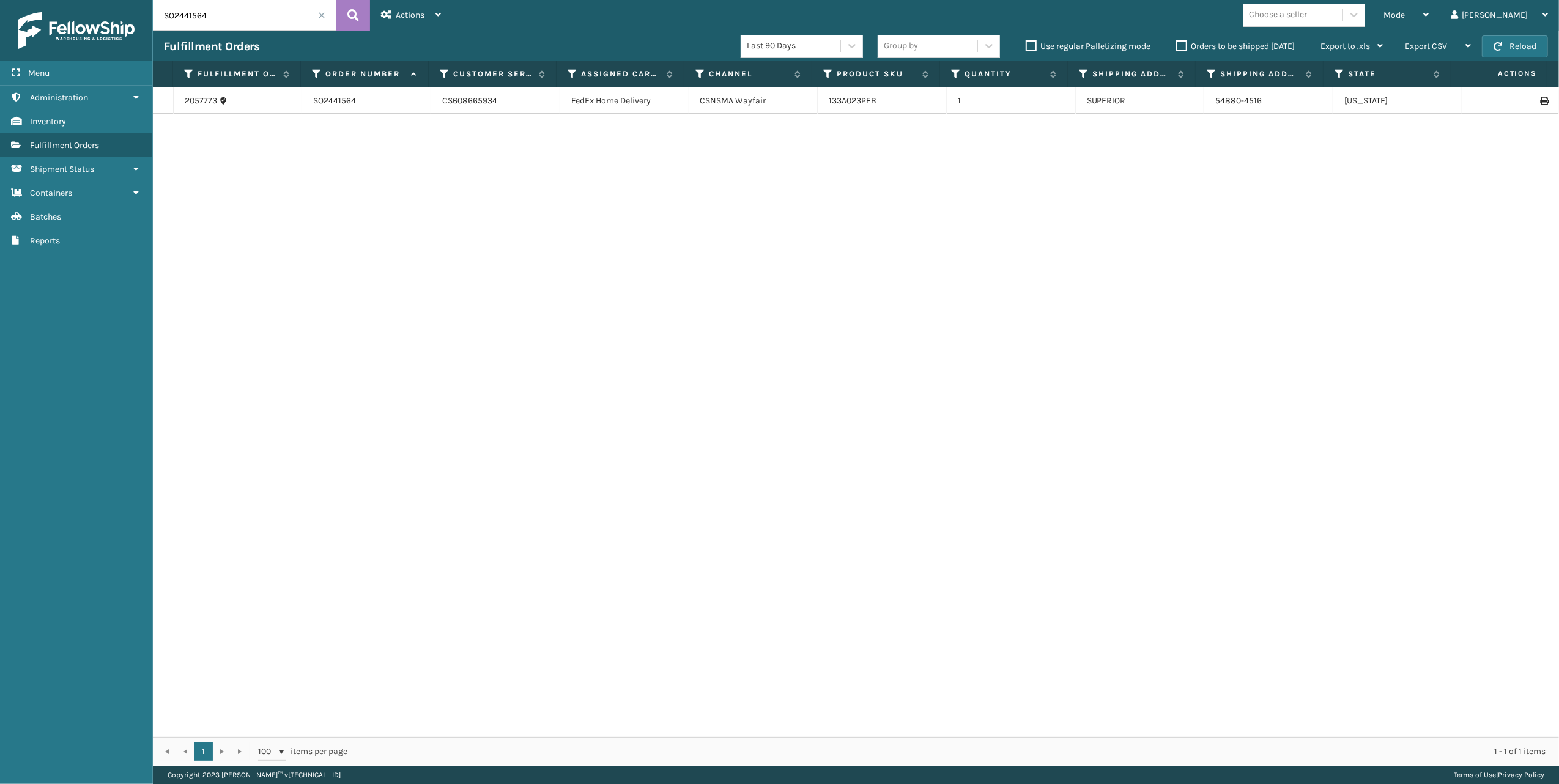
drag, startPoint x: 221, startPoint y: 20, endPoint x: 128, endPoint y: 20, distance: 93.0
click at [128, 0] on div "Menu Administration Inventory Fulfillment Orders Shipment Status Containers Bat…" at bounding box center [779, 0] width 1559 height 0
paste input "39957"
type input "SO2439957"
click at [200, 102] on link "2050728" at bounding box center [201, 100] width 34 height 12
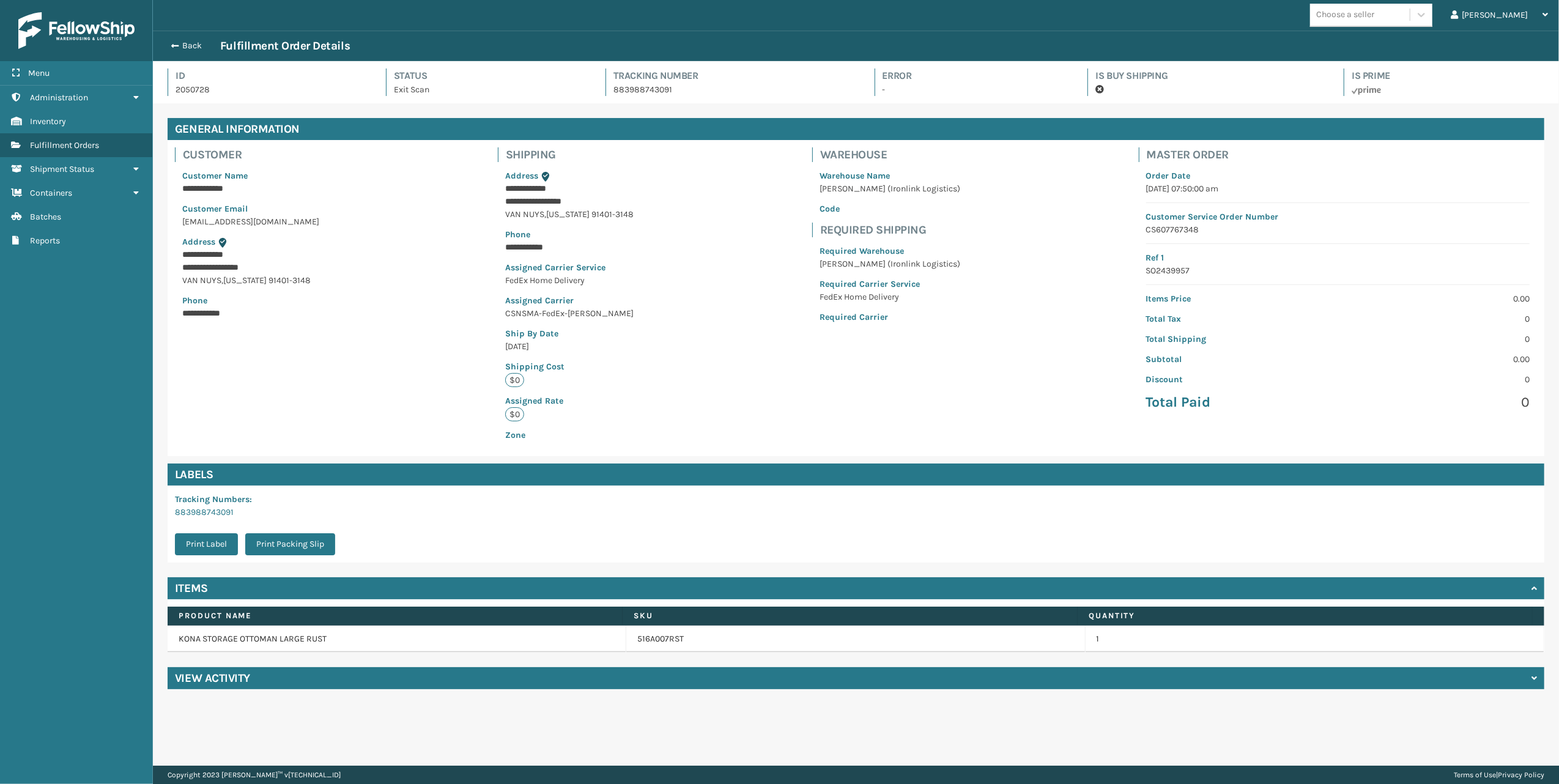
scroll to position [28, 1405]
drag, startPoint x: 1209, startPoint y: 231, endPoint x: 1120, endPoint y: 231, distance: 89.0
click at [1120, 231] on div "**********" at bounding box center [855, 298] width 1377 height 316
drag, startPoint x: 240, startPoint y: 517, endPoint x: 171, endPoint y: 512, distance: 69.2
click at [171, 512] on div "Tracking Numbers : 883988743091 Print Label Print Packing Slip" at bounding box center [258, 524] width 182 height 77
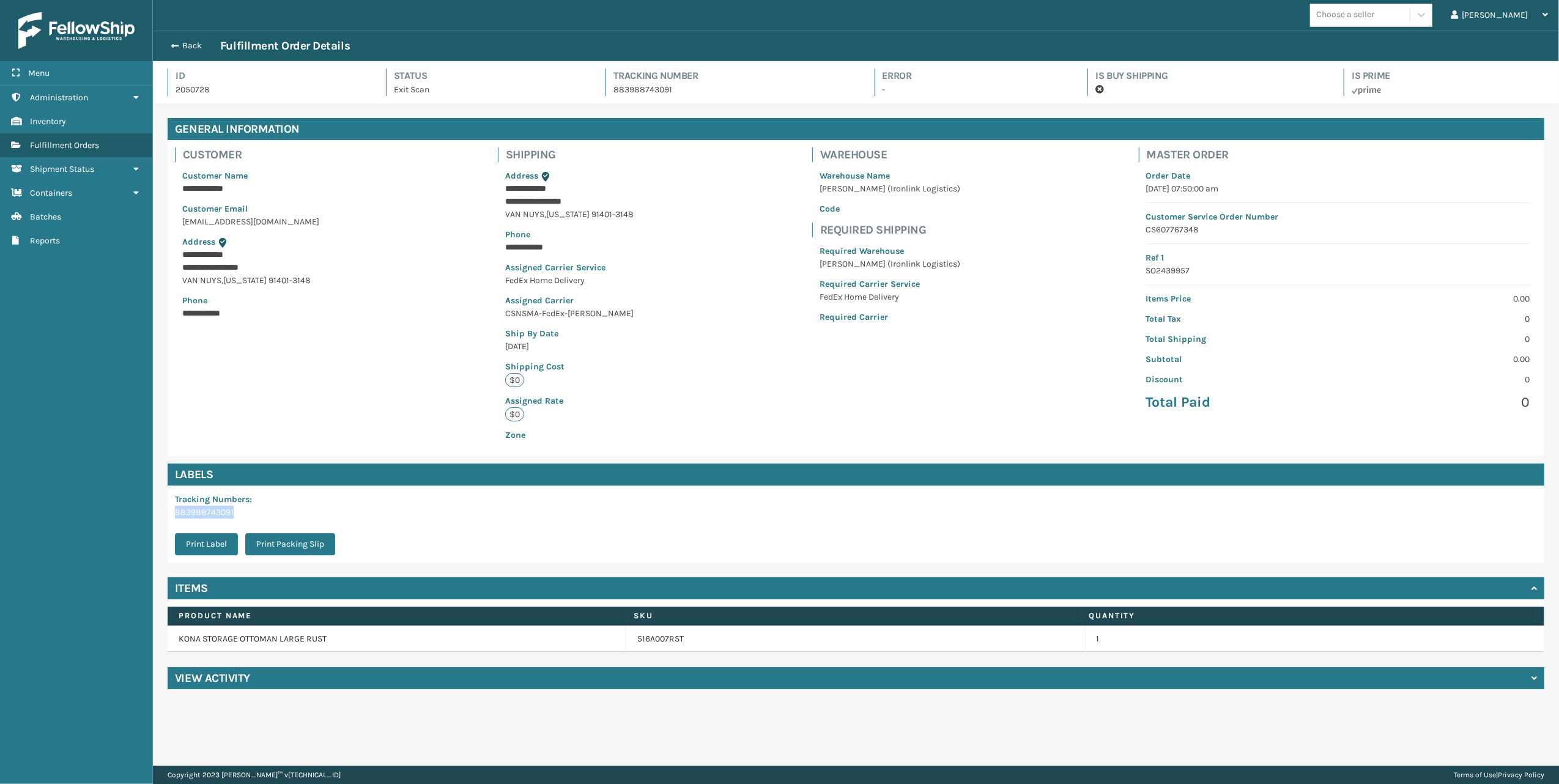
copy link "883988743091"
click at [216, 514] on link "883988743091" at bounding box center [204, 512] width 59 height 11
